Goal: Task Accomplishment & Management: Complete application form

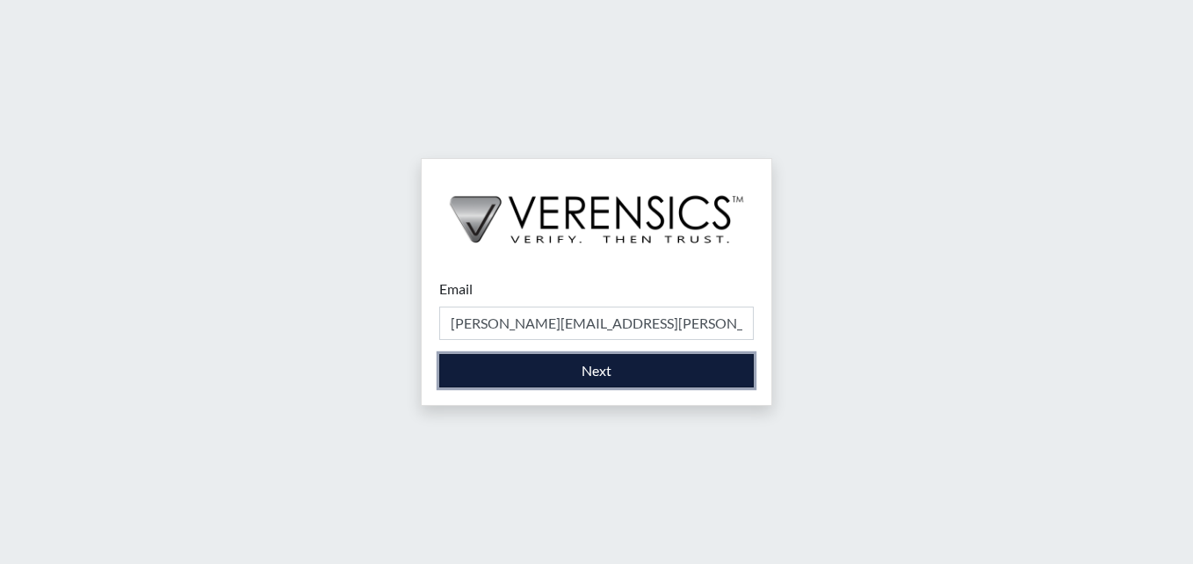
click at [539, 380] on button "Next" at bounding box center [596, 370] width 314 height 33
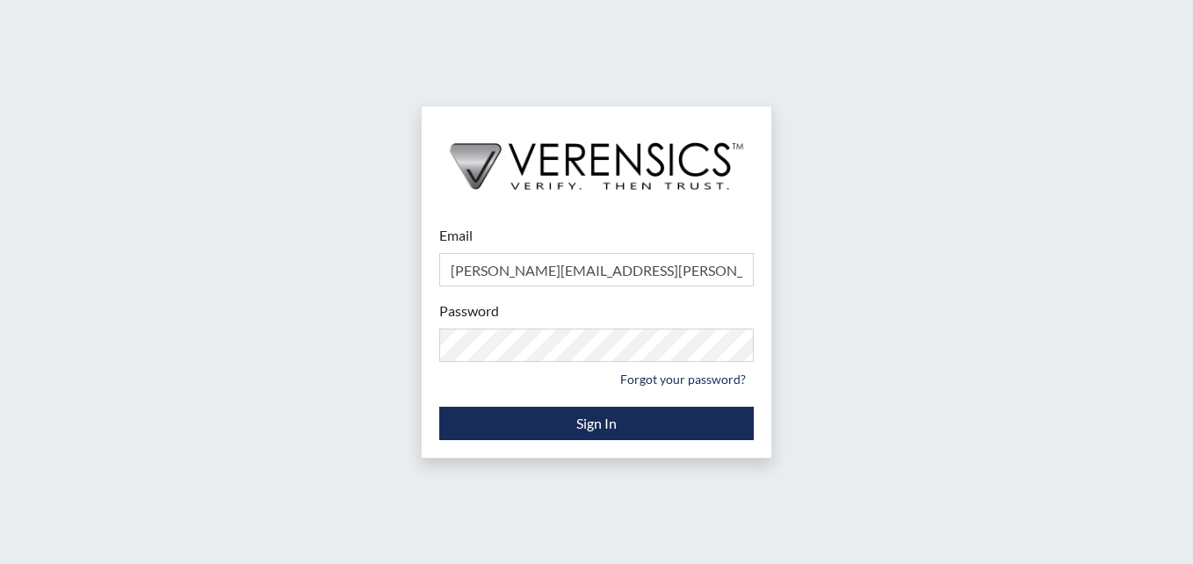
drag, startPoint x: 998, startPoint y: 255, endPoint x: 998, endPoint y: 264, distance: 9.7
click at [998, 256] on div "Email [PERSON_NAME][EMAIL_ADDRESS][PERSON_NAME][DOMAIN_NAME] Please provide you…" at bounding box center [596, 282] width 1193 height 564
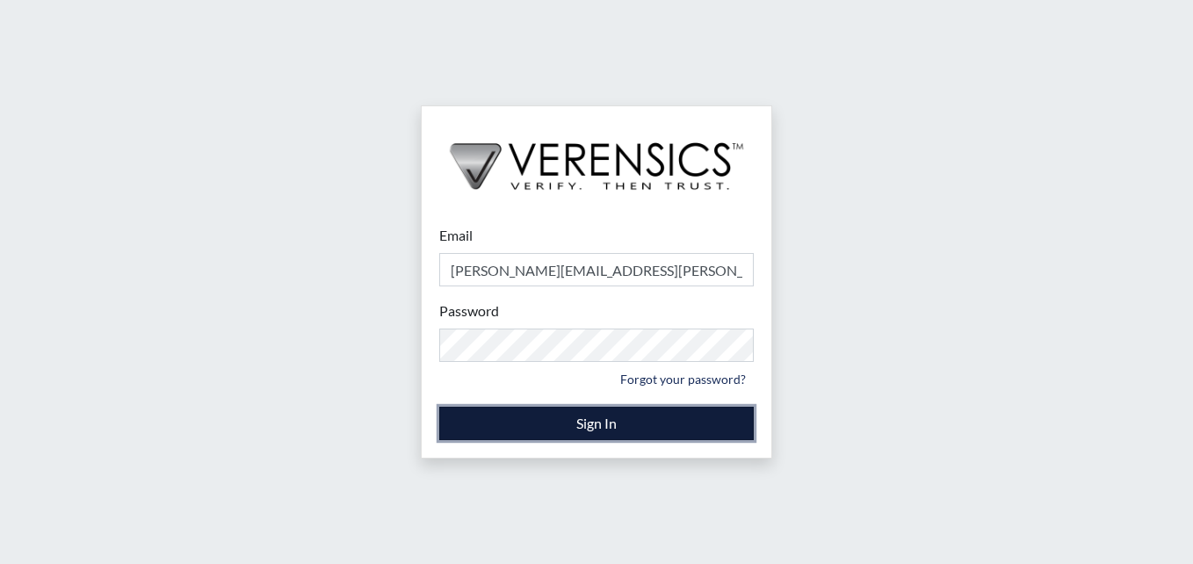
click at [652, 422] on button "Sign In" at bounding box center [596, 423] width 314 height 33
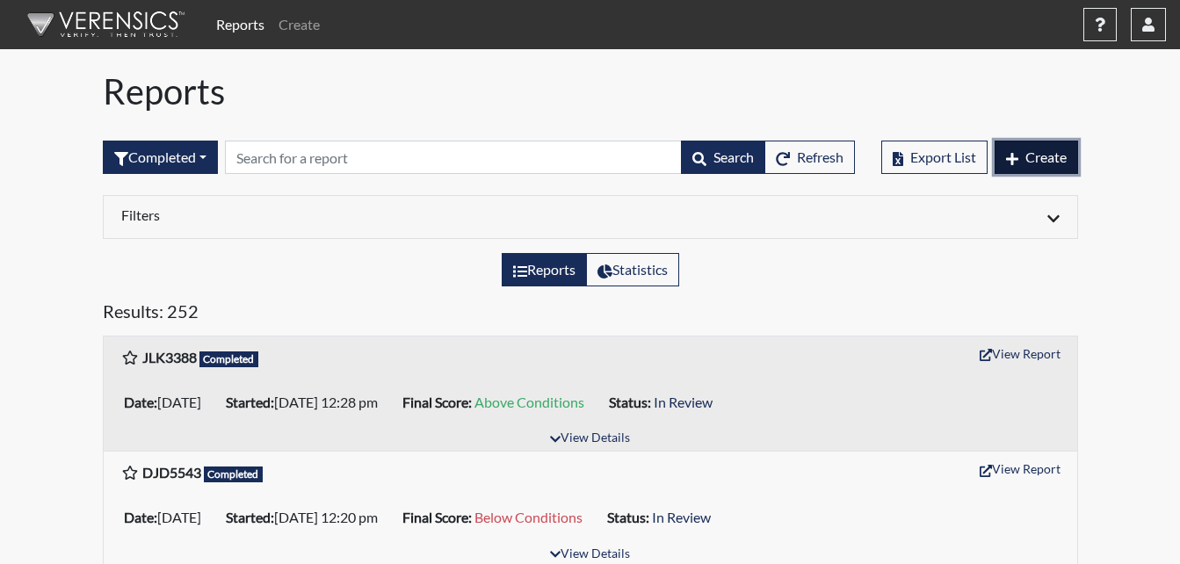
click at [1052, 163] on span "Create" at bounding box center [1045, 156] width 41 height 17
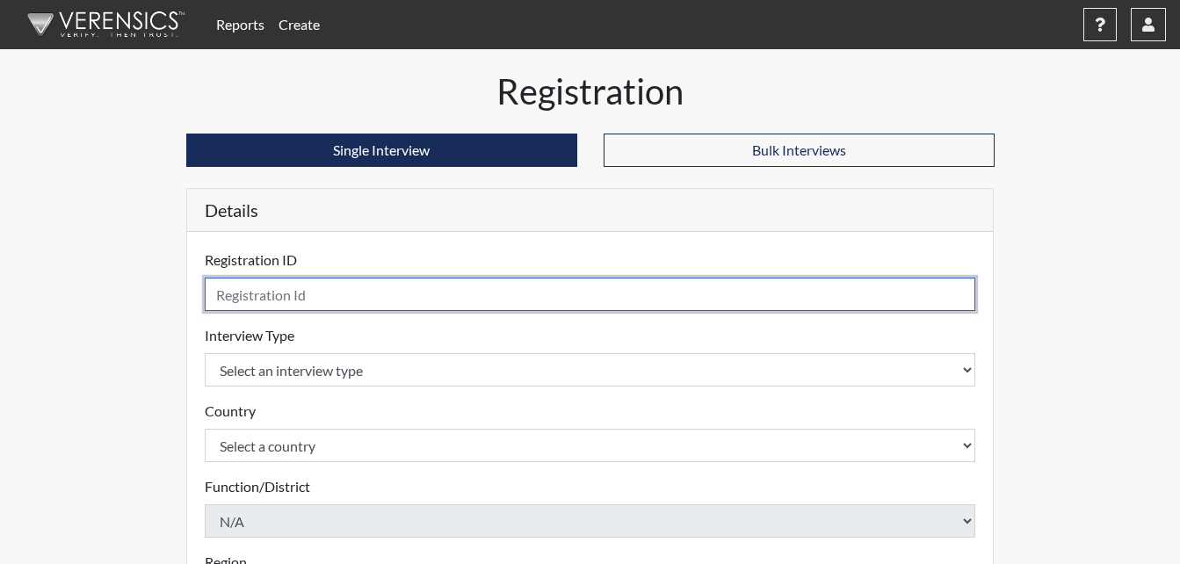
click at [355, 289] on input "text" at bounding box center [590, 294] width 771 height 33
type input "SKL2155"
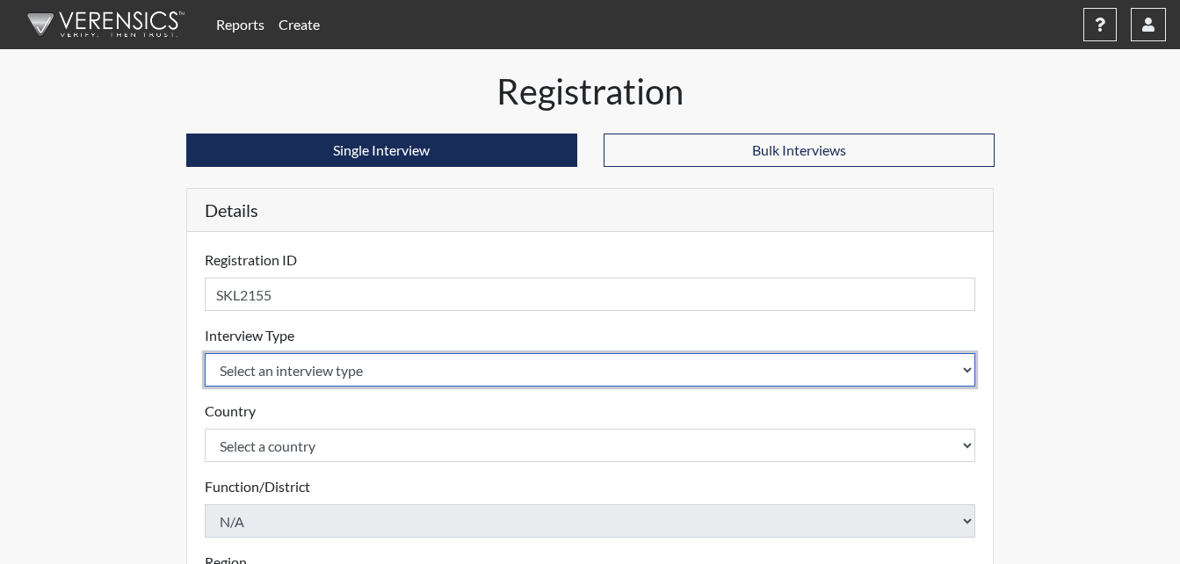
click at [362, 366] on select "Select an interview type Corrections Pre-Employment" at bounding box center [590, 369] width 771 height 33
select select "ff733e93-e1bf-11ea-9c9f-0eff0cf7eb8f"
click at [205, 353] on select "Select an interview type Corrections Pre-Employment" at bounding box center [590, 369] width 771 height 33
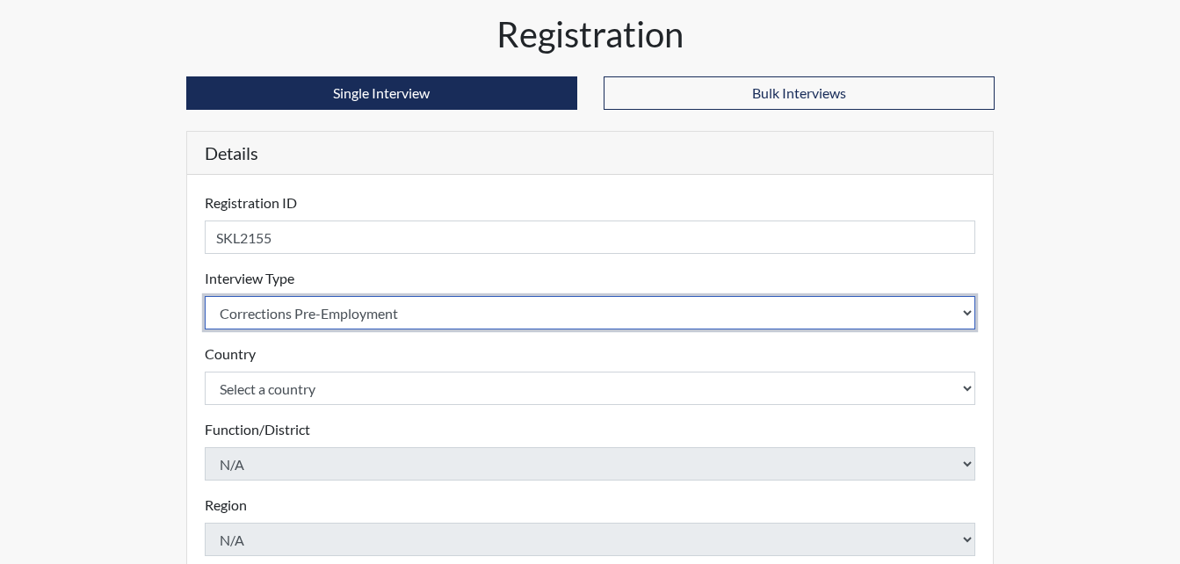
scroll to position [88, 0]
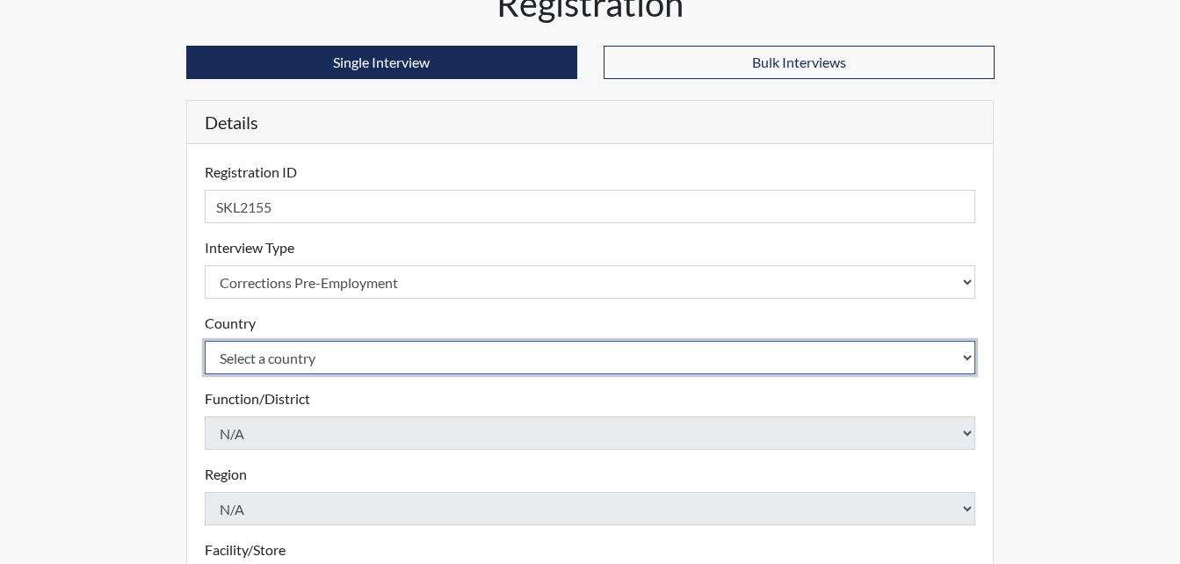
click at [325, 367] on select "Select a country [GEOGRAPHIC_DATA] [GEOGRAPHIC_DATA]" at bounding box center [590, 357] width 771 height 33
select select "united-states-of-[GEOGRAPHIC_DATA]"
click at [205, 341] on select "Select a country [GEOGRAPHIC_DATA] [GEOGRAPHIC_DATA]" at bounding box center [590, 357] width 771 height 33
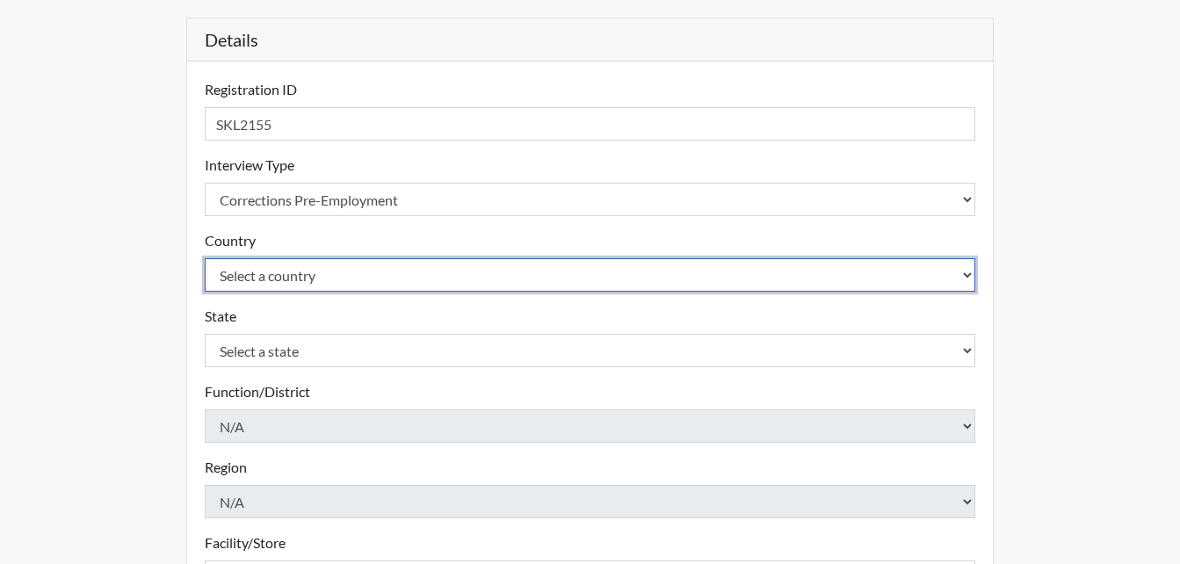
scroll to position [264, 0]
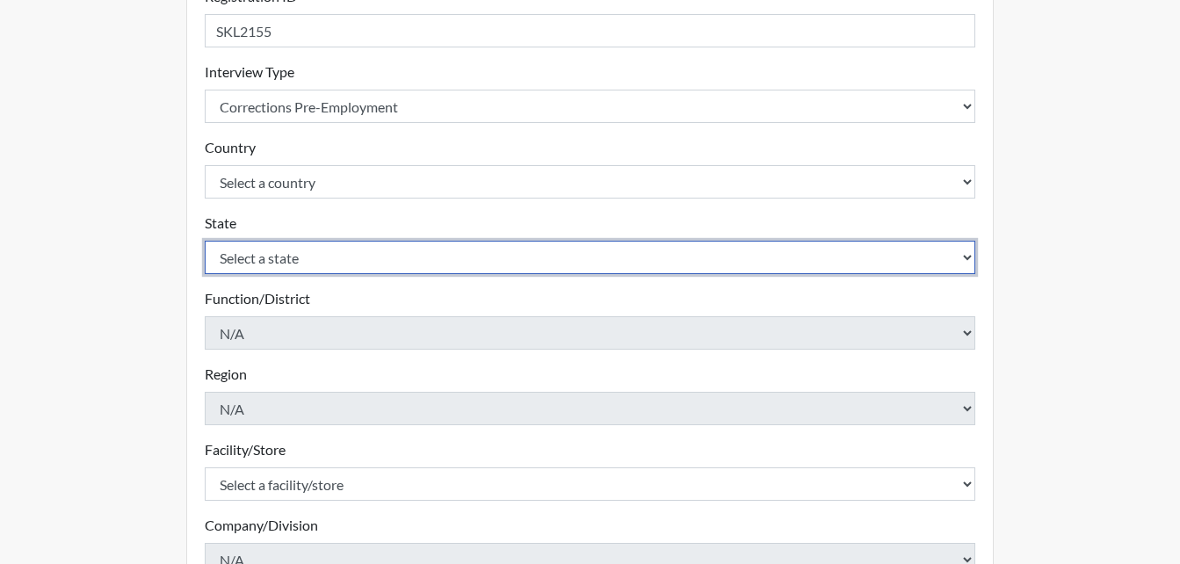
click at [307, 258] on select "Select a state [US_STATE] [US_STATE] [US_STATE] [US_STATE] [US_STATE] [US_STATE…" at bounding box center [590, 257] width 771 height 33
select select "GA"
click at [205, 241] on select "Select a state [US_STATE] [US_STATE] [US_STATE] [US_STATE] [US_STATE] [US_STATE…" at bounding box center [590, 257] width 771 height 33
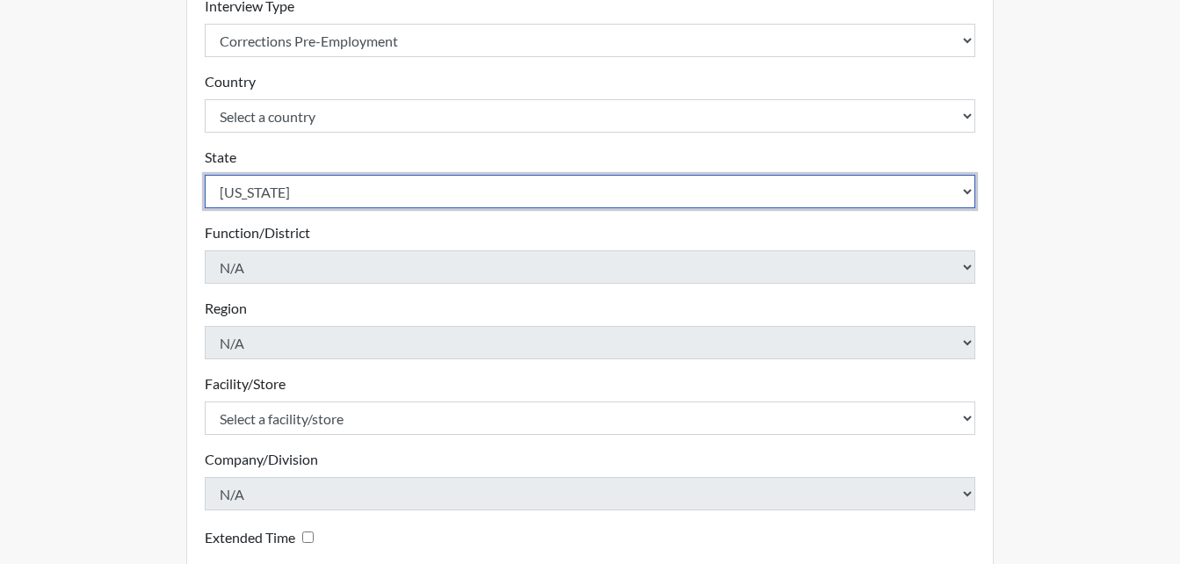
scroll to position [439, 0]
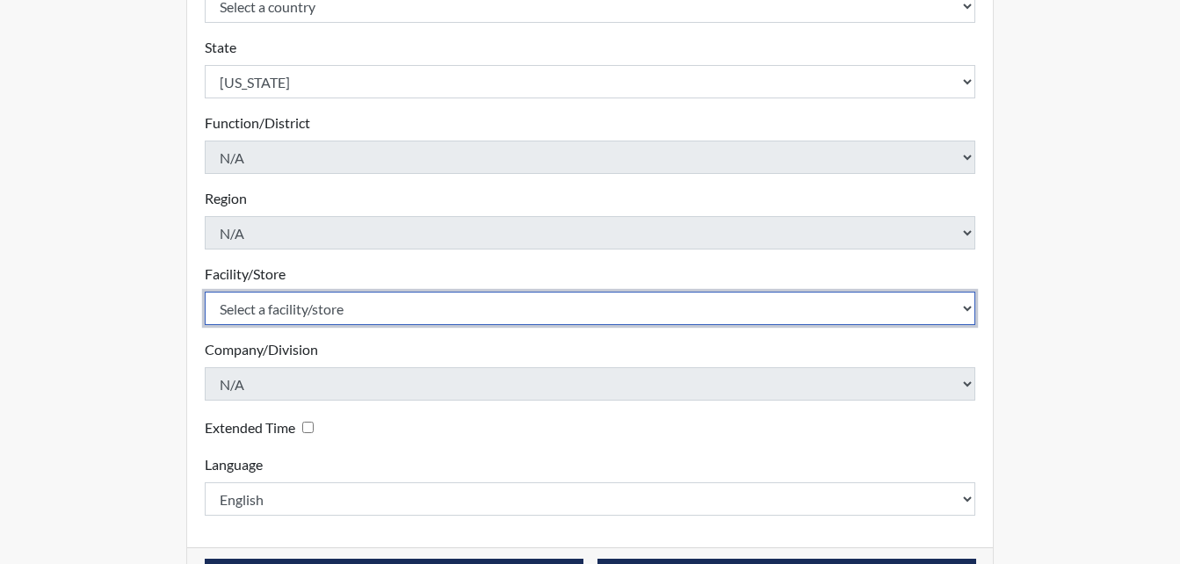
click at [311, 314] on select "Select a facility/store [PERSON_NAME]" at bounding box center [590, 308] width 771 height 33
select select "6cac2b59-3591-4b40-b097-ccfdafc86ef1"
click at [205, 292] on select "Select a facility/store [PERSON_NAME]" at bounding box center [590, 308] width 771 height 33
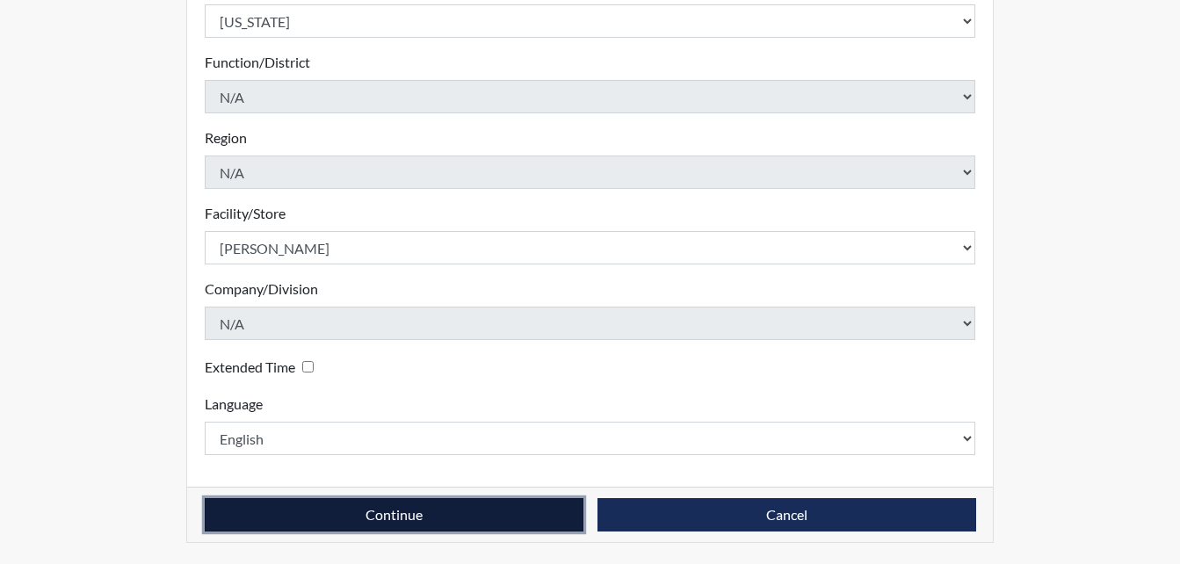
click at [418, 509] on button "Continue" at bounding box center [394, 514] width 379 height 33
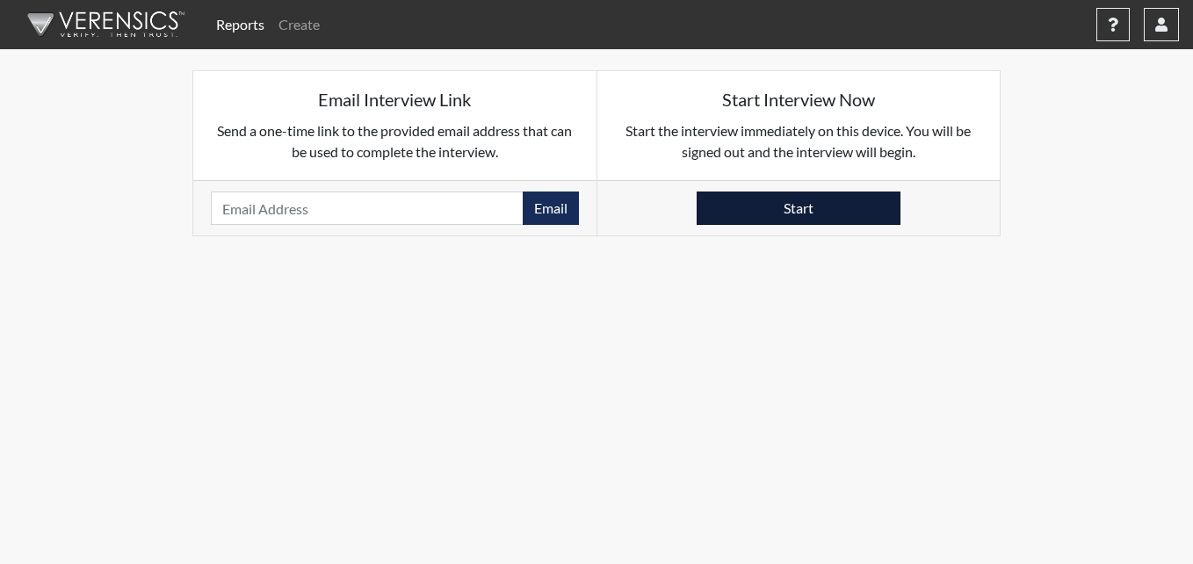
drag, startPoint x: 800, startPoint y: 237, endPoint x: 807, endPoint y: 206, distance: 31.5
click at [807, 210] on body "Reports Create Help Center × Verensics Best Practices How to successfully use t…" at bounding box center [596, 282] width 1193 height 564
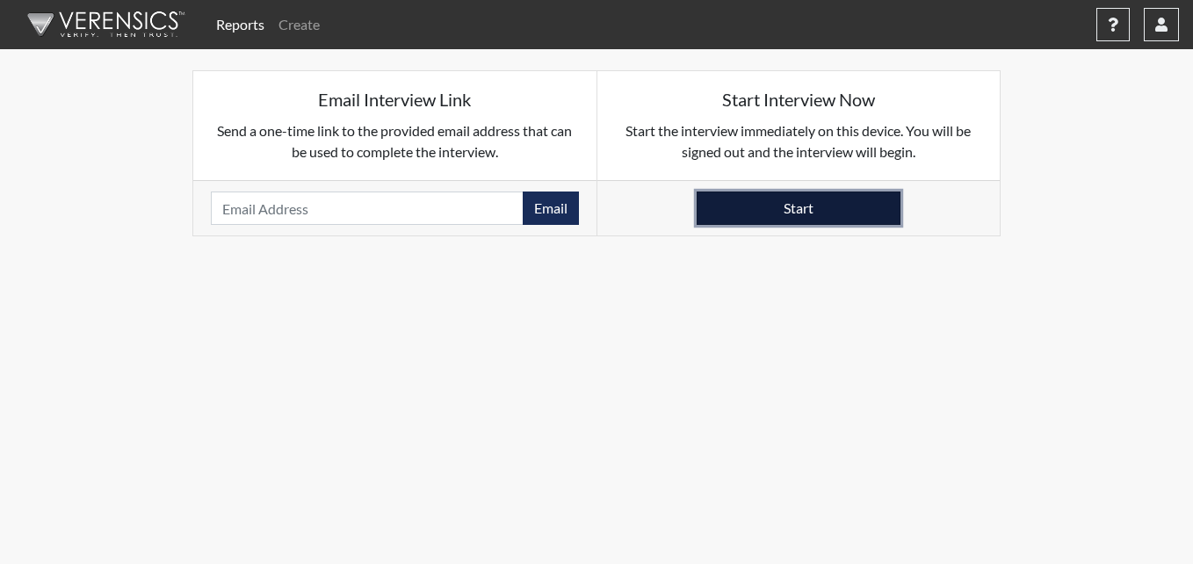
click at [808, 213] on button "Start" at bounding box center [799, 207] width 204 height 33
